Goal: Task Accomplishment & Management: Manage account settings

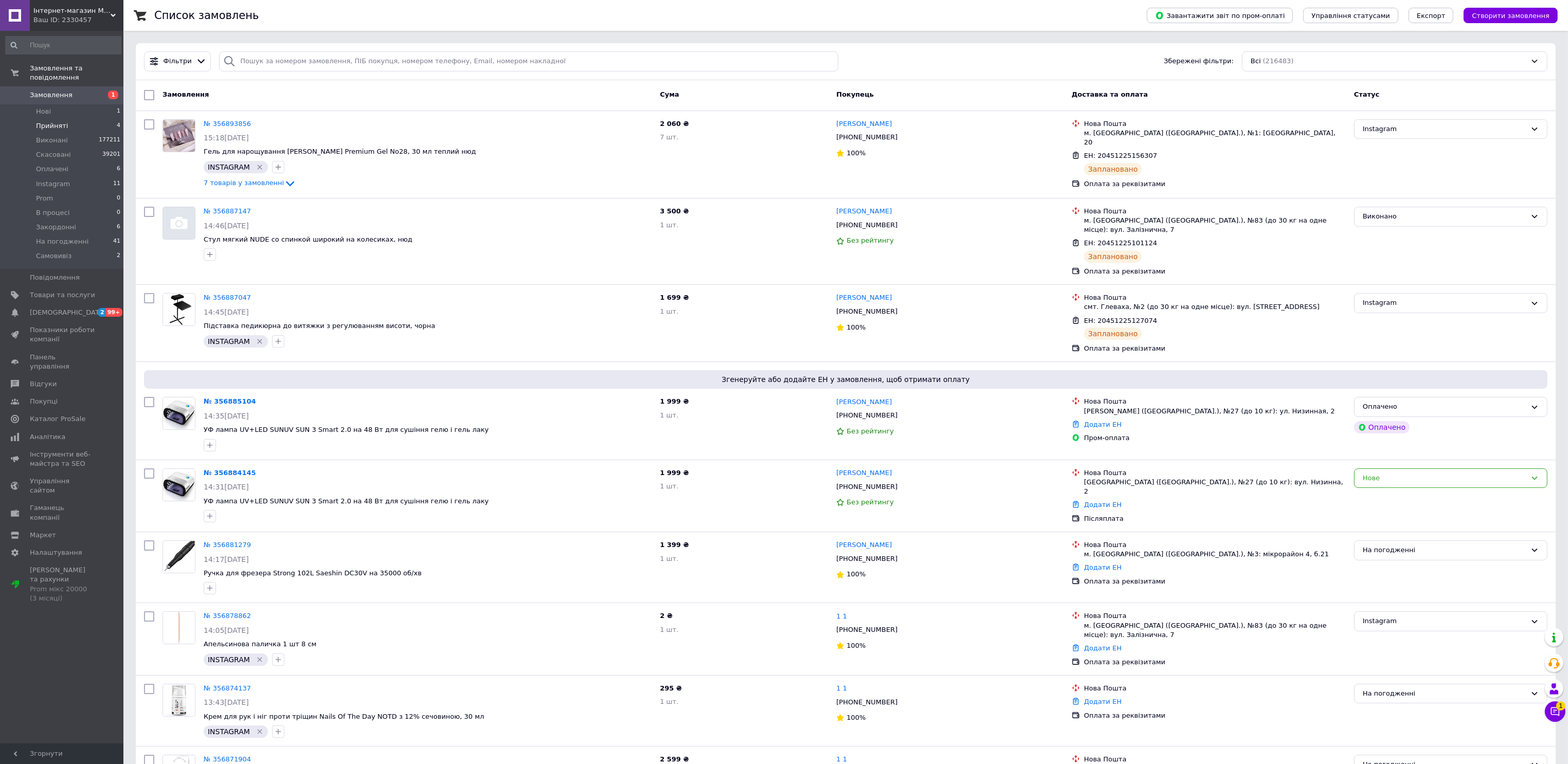
click at [69, 119] on li "Прийняті 4" at bounding box center [63, 126] width 127 height 14
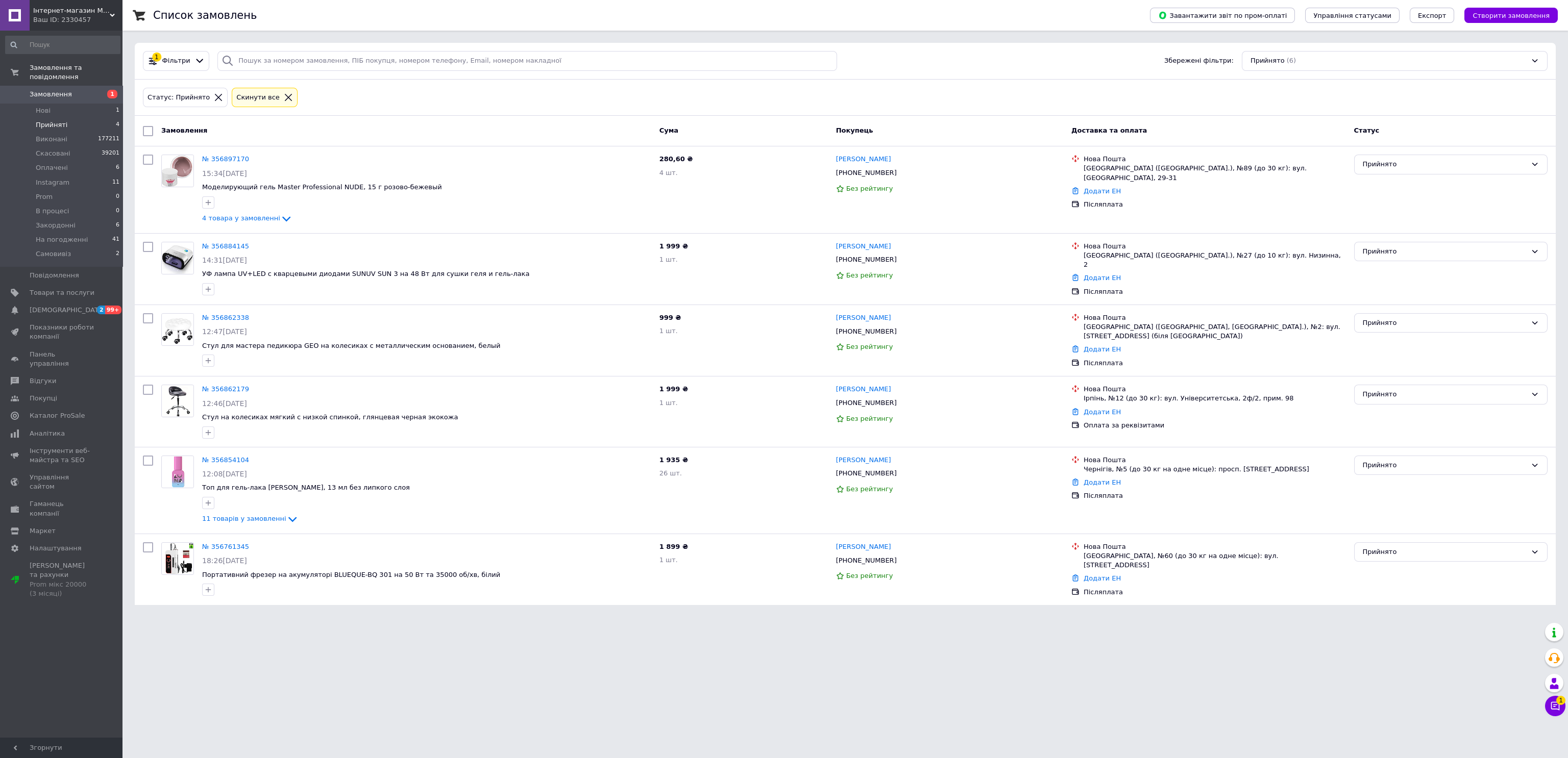
click at [284, 99] on icon at bounding box center [288, 97] width 9 height 9
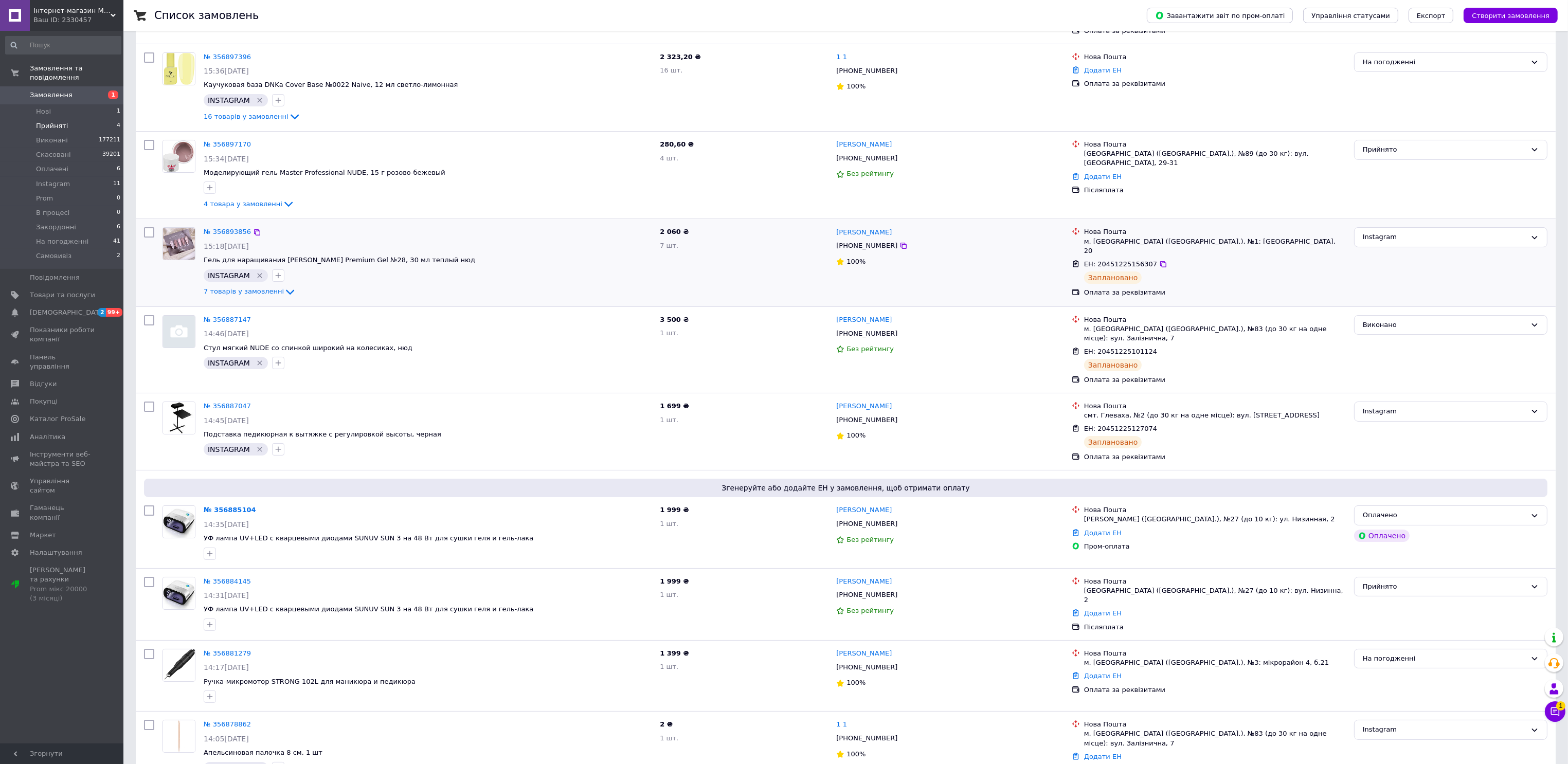
scroll to position [154, 0]
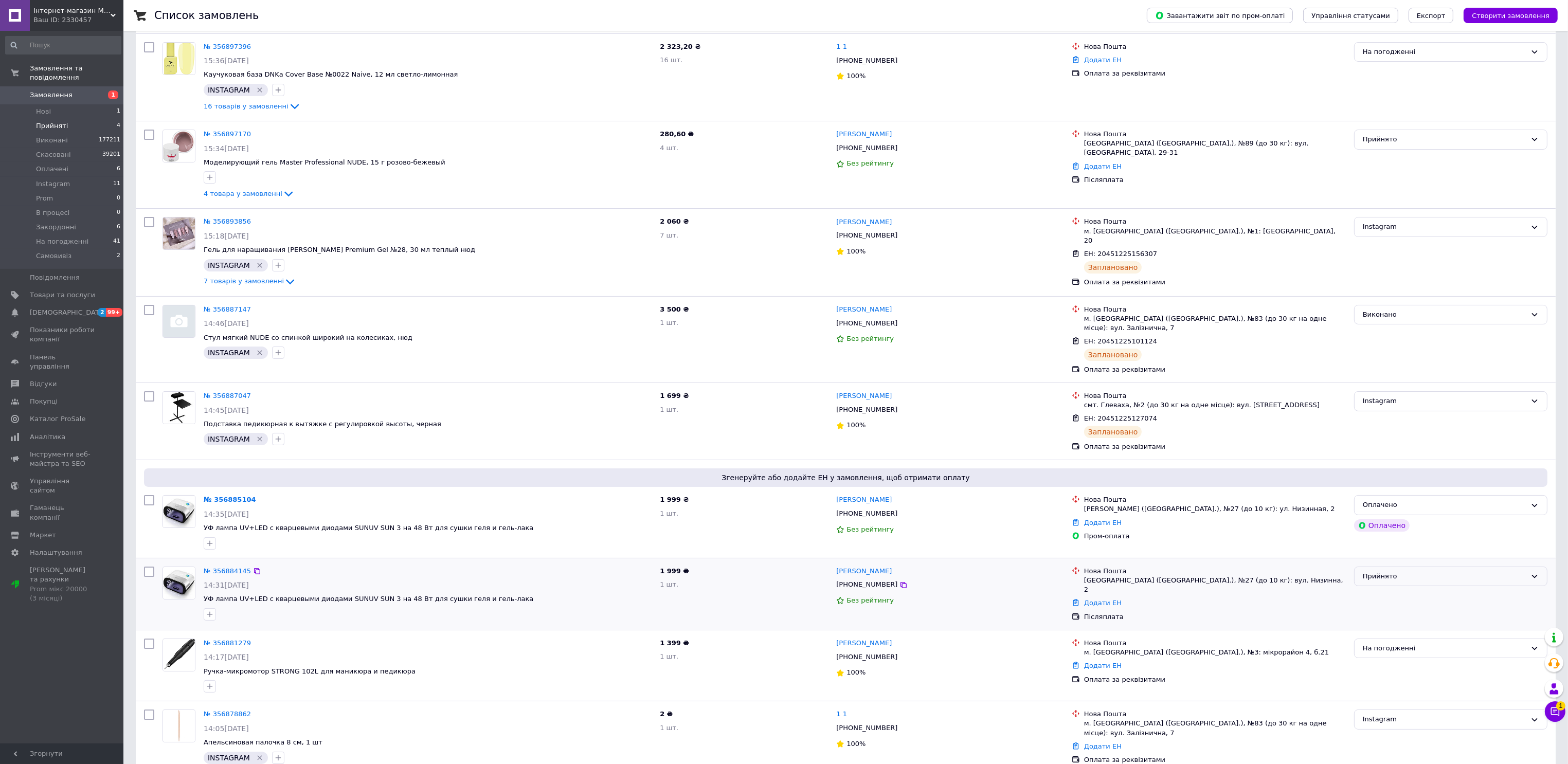
click at [1412, 571] on div "Прийнято" at bounding box center [1444, 576] width 163 height 11
click at [1391, 611] on li "Скасовано" at bounding box center [1451, 616] width 192 height 19
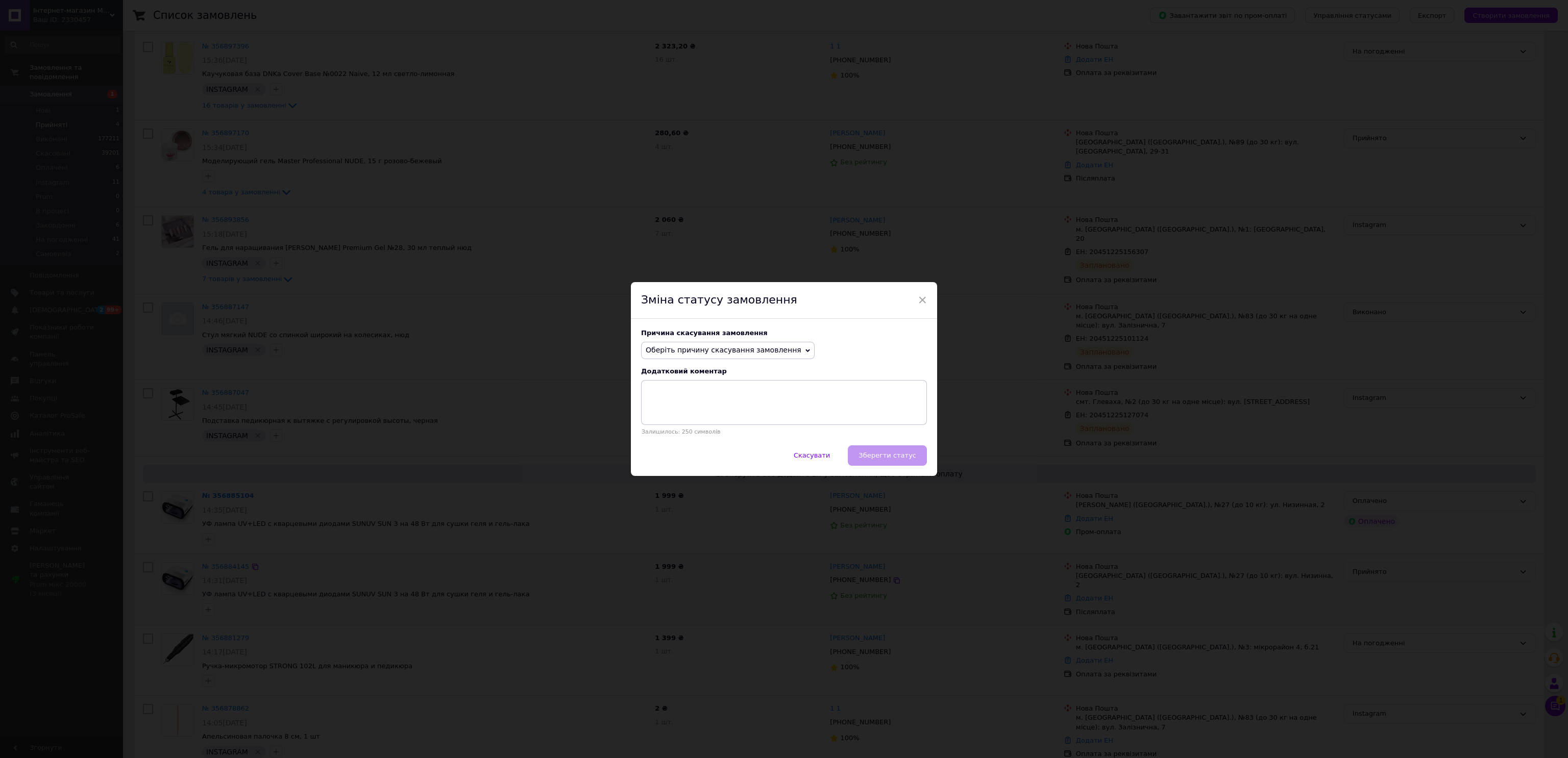
click at [731, 349] on span "Оберіть причину скасування замовлення" at bounding box center [723, 350] width 156 height 8
click at [709, 427] on li "Замовлення-дублікат" at bounding box center [728, 428] width 173 height 14
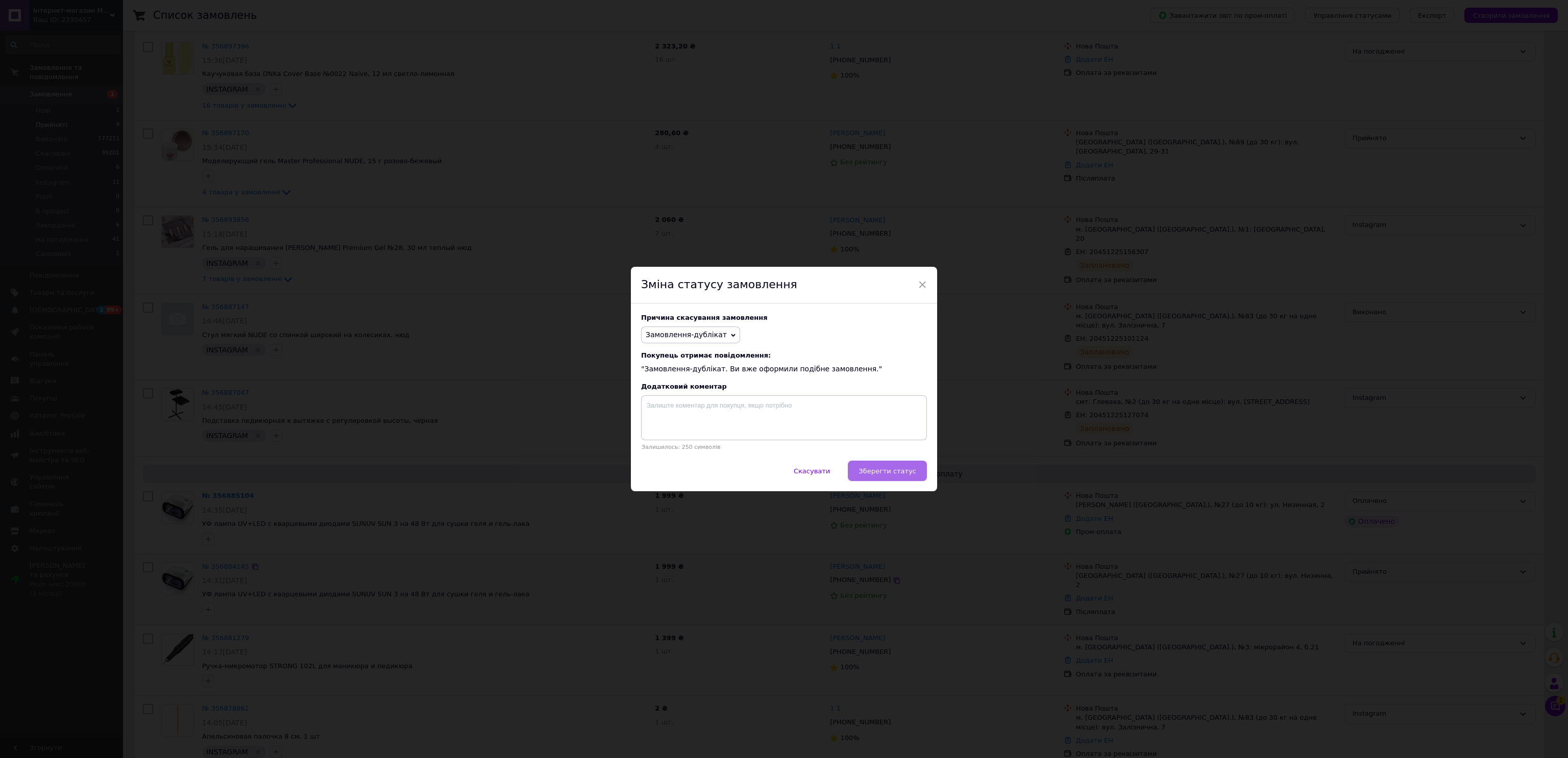
click at [911, 471] on span "Зберегти статус" at bounding box center [887, 471] width 58 height 8
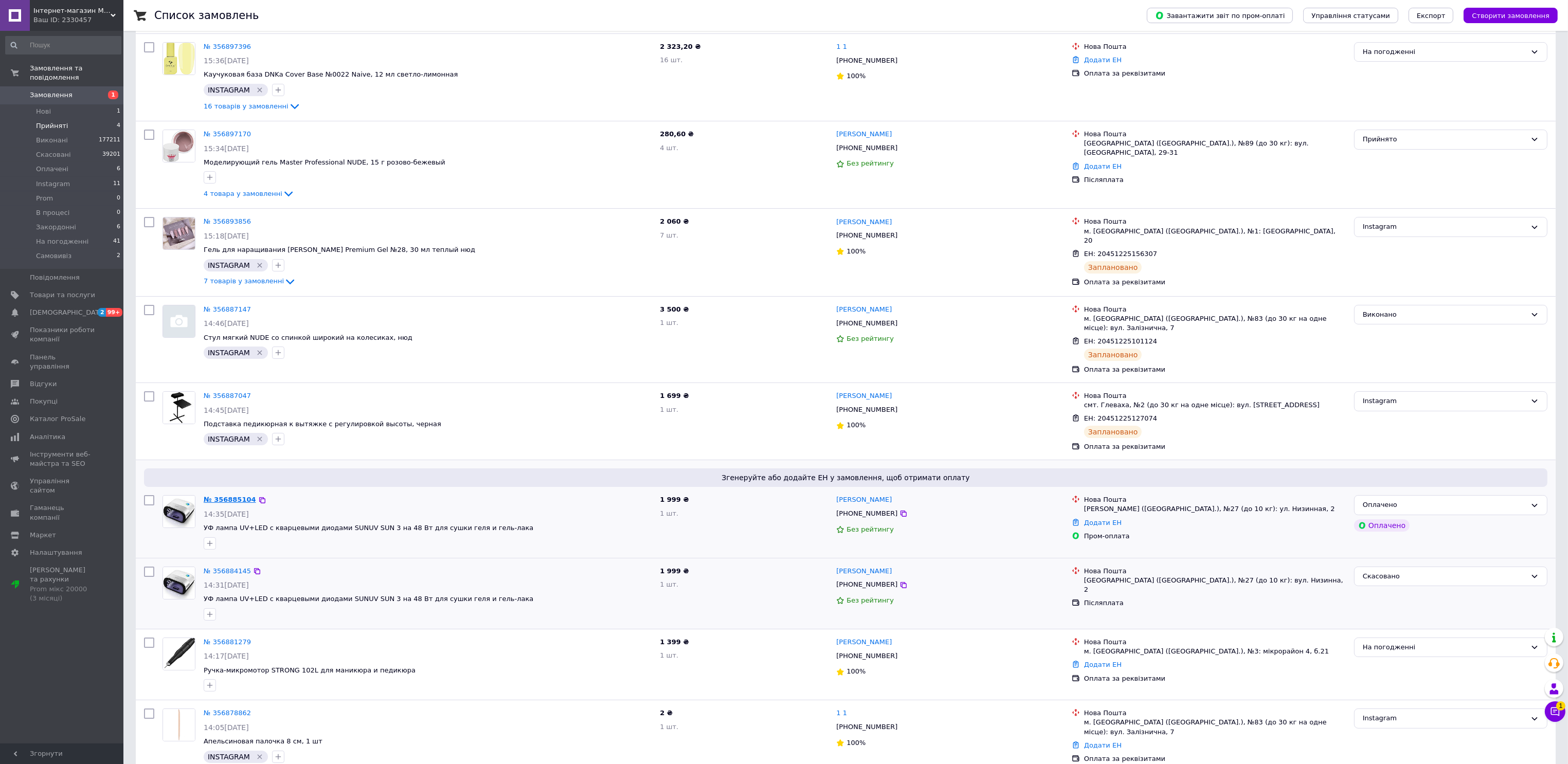
click at [233, 495] on link "№ 356885104" at bounding box center [230, 499] width 52 height 8
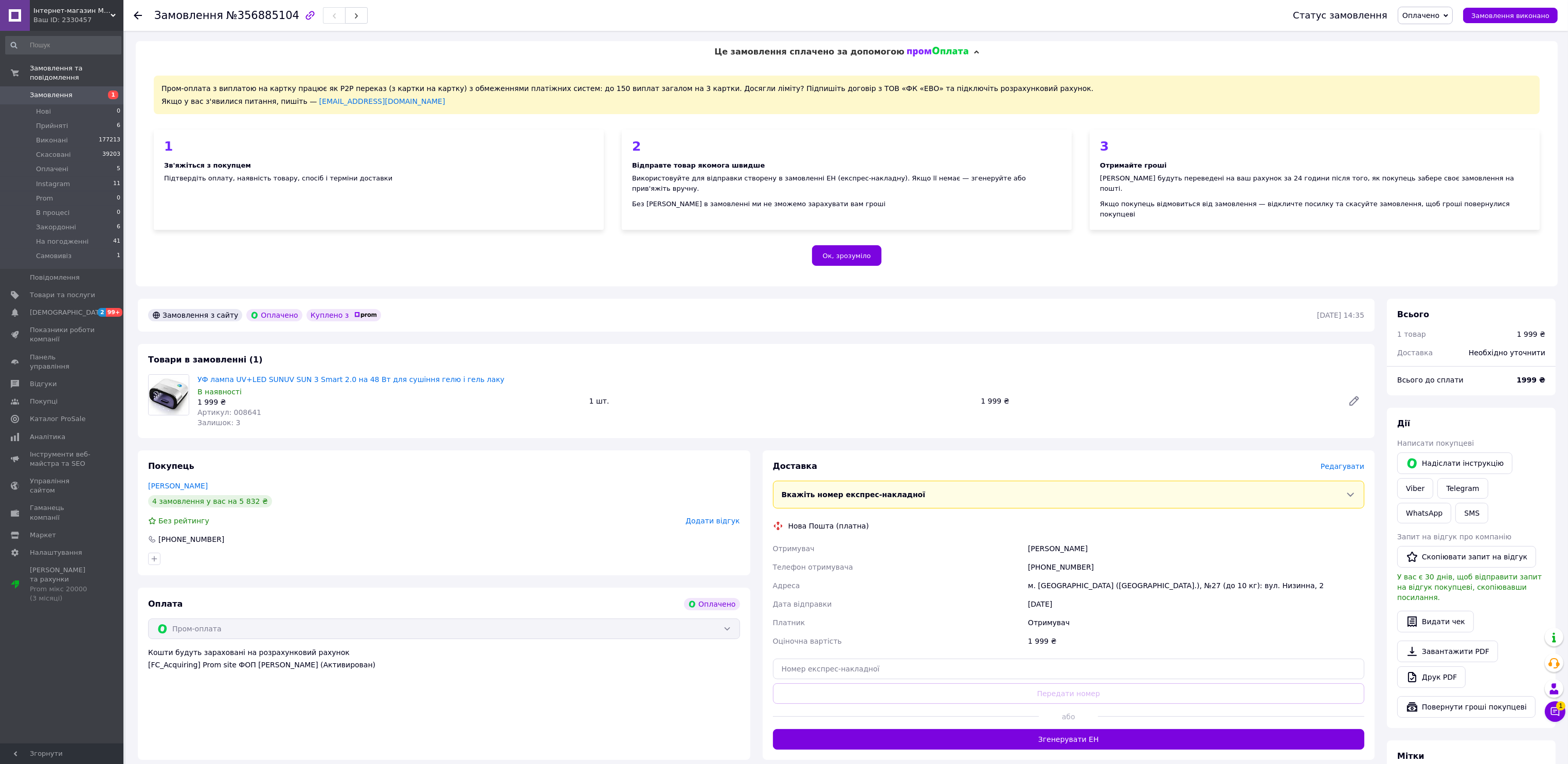
click at [336, 450] on div "Покупець [PERSON_NAME] 4 замовлення у вас на 5 832 ₴ Без рейтингу Додати відгук…" at bounding box center [444, 512] width 613 height 125
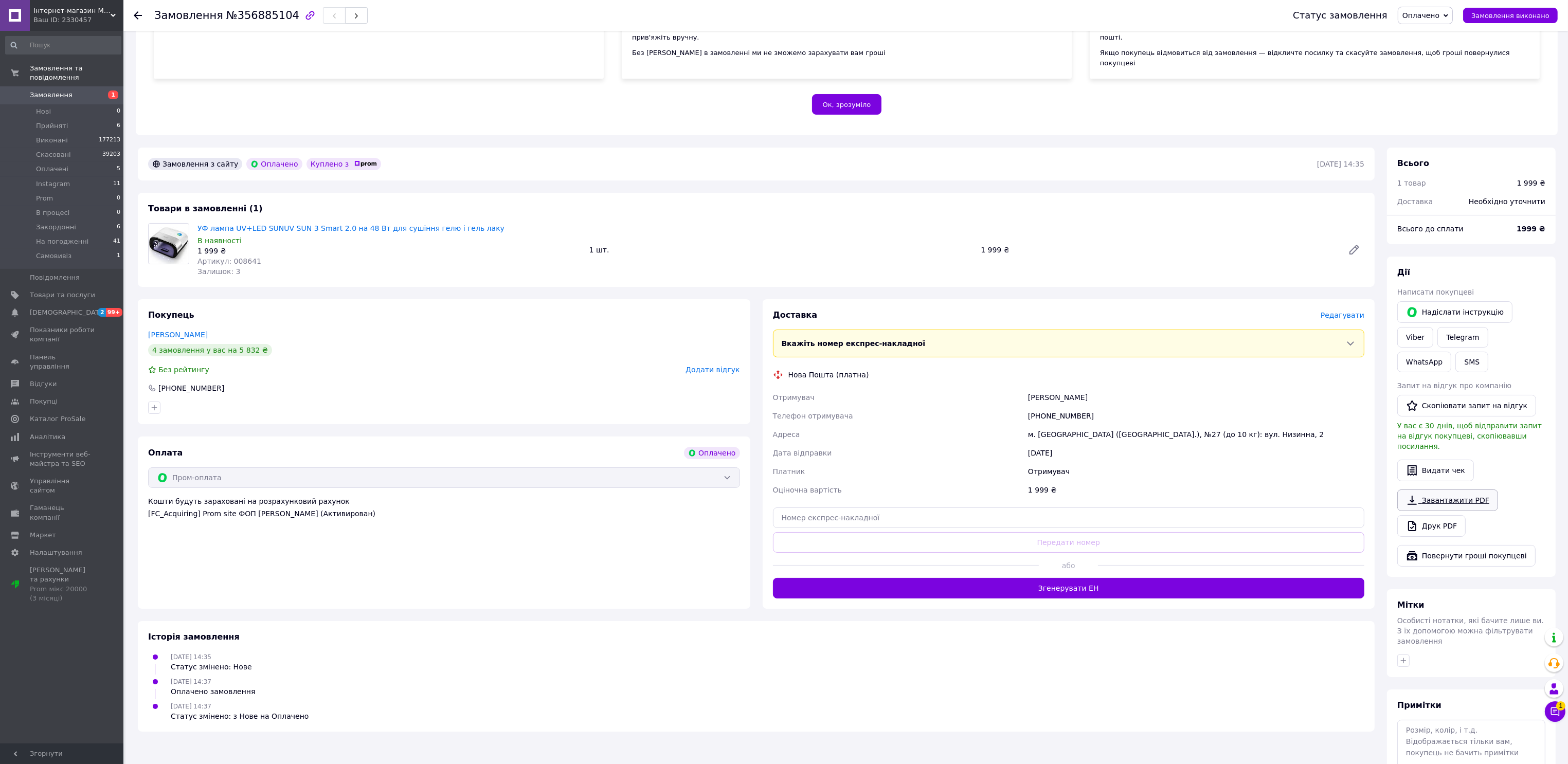
scroll to position [154, 0]
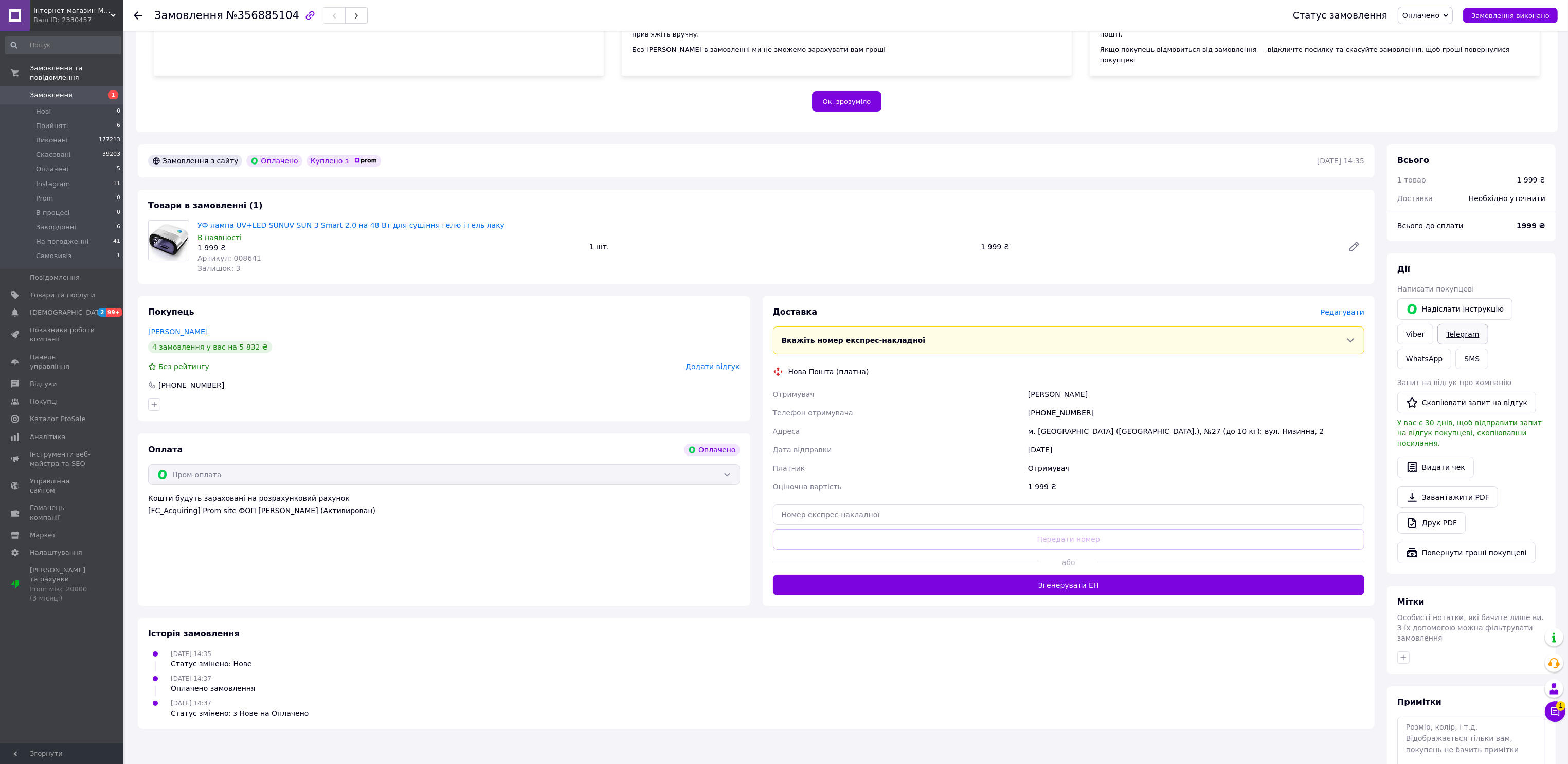
click at [1438, 324] on link "Telegram" at bounding box center [1463, 334] width 50 height 20
